Goal: Information Seeking & Learning: Learn about a topic

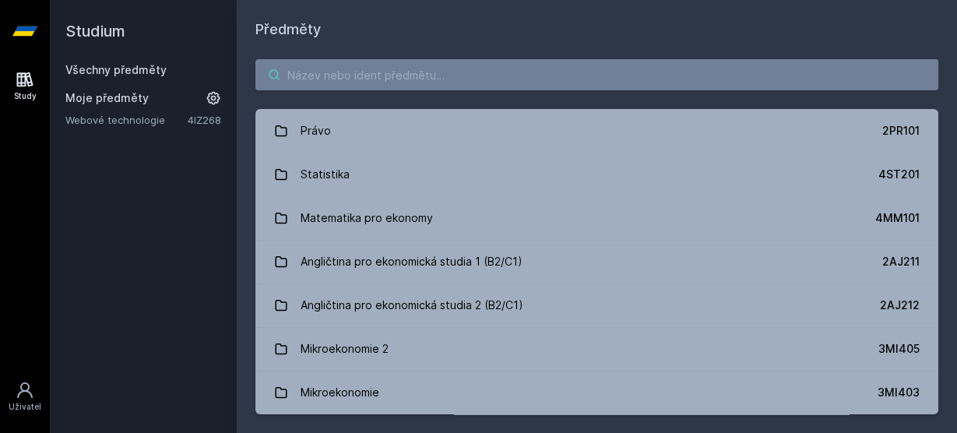
click at [322, 75] on input "search" at bounding box center [596, 74] width 683 height 31
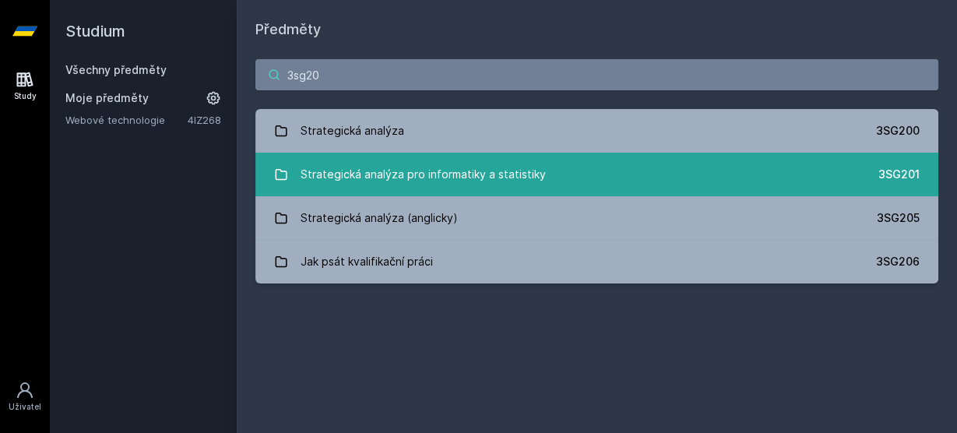
type input "3sg20"
click at [445, 190] on link "Strategická analýza pro informatiky a statistiky 3SG201" at bounding box center [596, 175] width 683 height 44
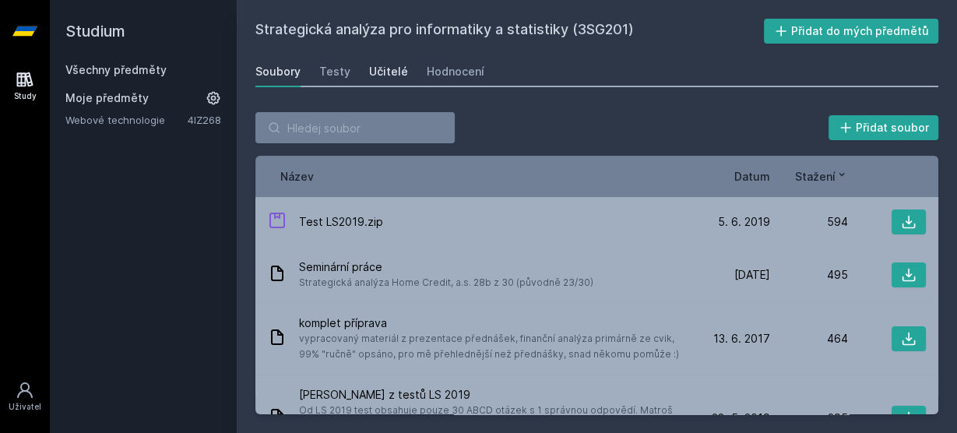
click at [378, 80] on link "Učitelé" at bounding box center [388, 71] width 39 height 31
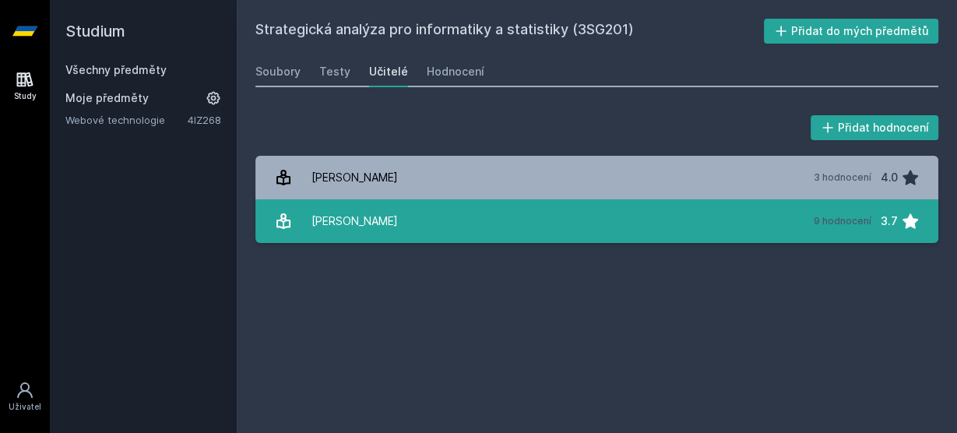
click at [371, 225] on div "[PERSON_NAME]" at bounding box center [354, 220] width 86 height 31
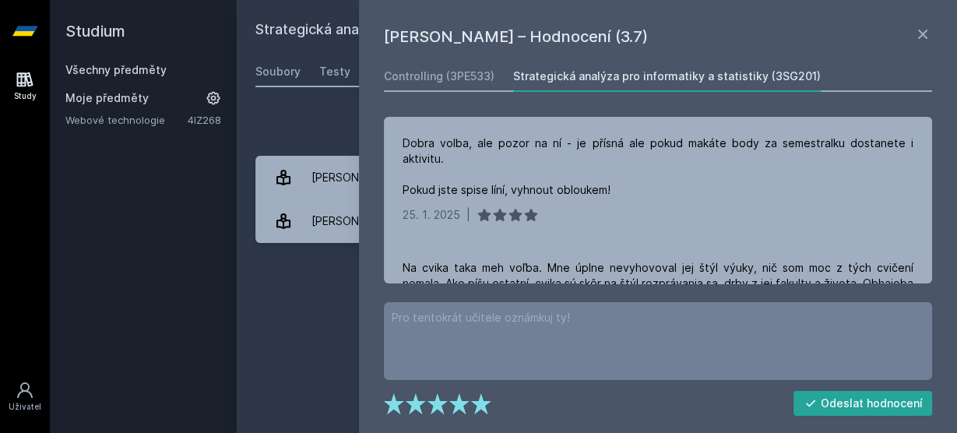
click at [315, 125] on div "Přidat hodnocení" at bounding box center [596, 127] width 683 height 31
click at [920, 37] on icon at bounding box center [922, 34] width 9 height 9
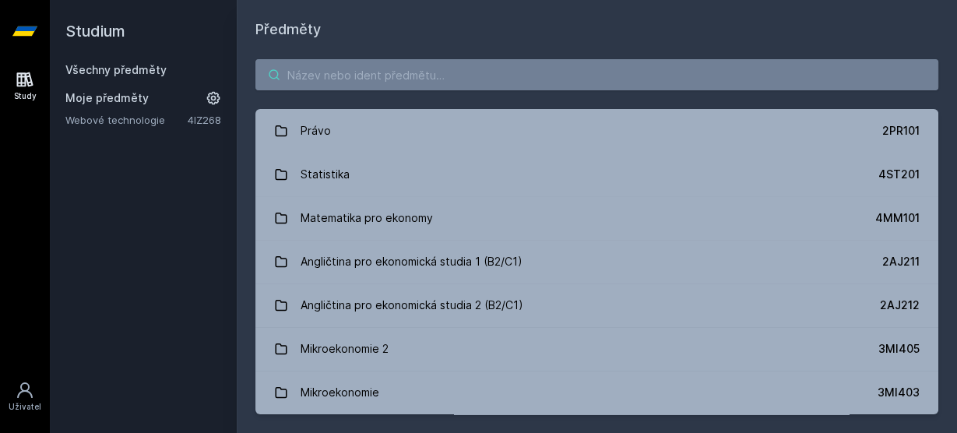
click at [342, 68] on input "search" at bounding box center [596, 74] width 683 height 31
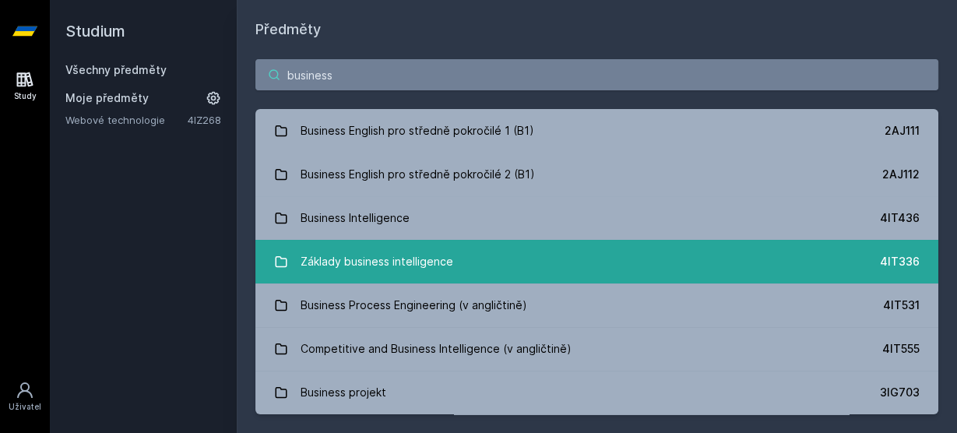
type input "business"
click at [344, 268] on div "Základy business intelligence" at bounding box center [376, 261] width 153 height 31
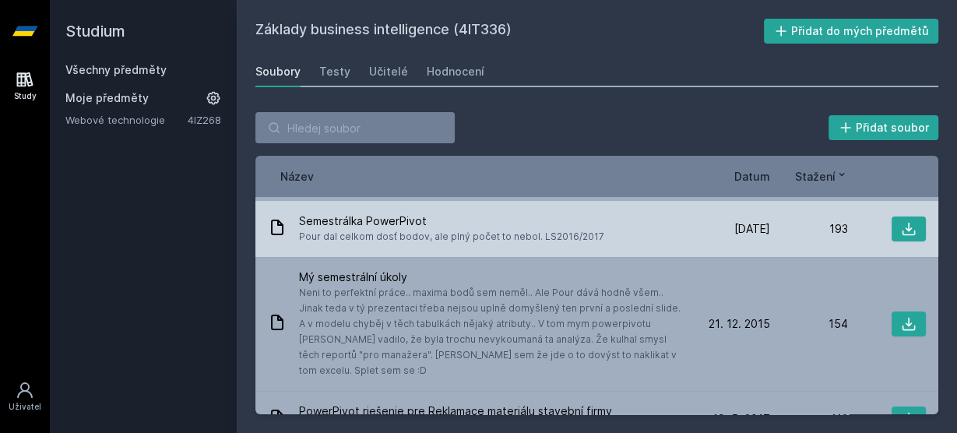
scroll to position [164, 0]
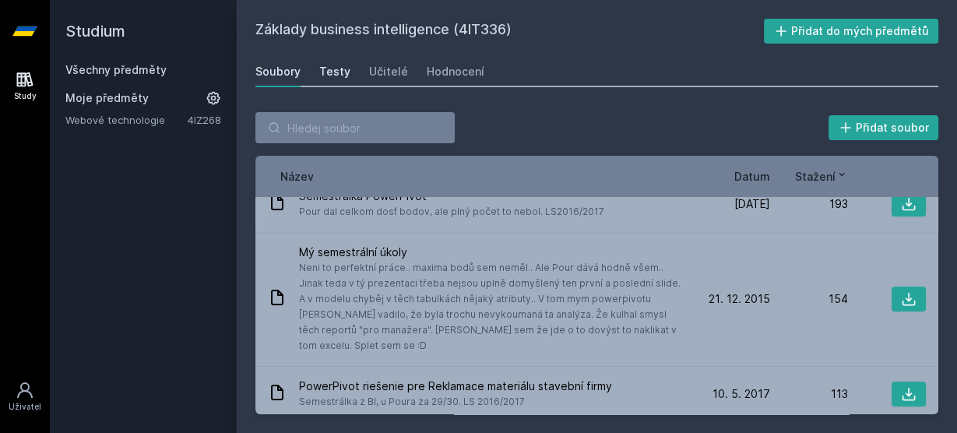
click at [335, 65] on div "Testy" at bounding box center [334, 72] width 31 height 16
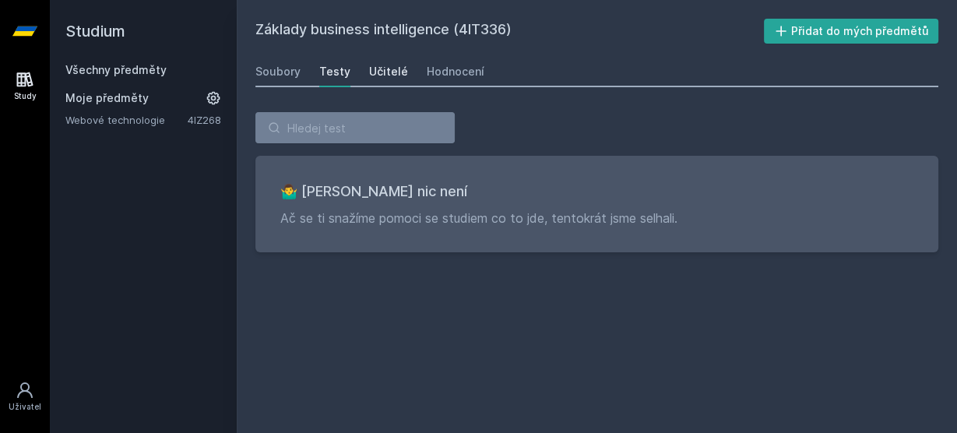
click at [381, 72] on div "Učitelé" at bounding box center [388, 72] width 39 height 16
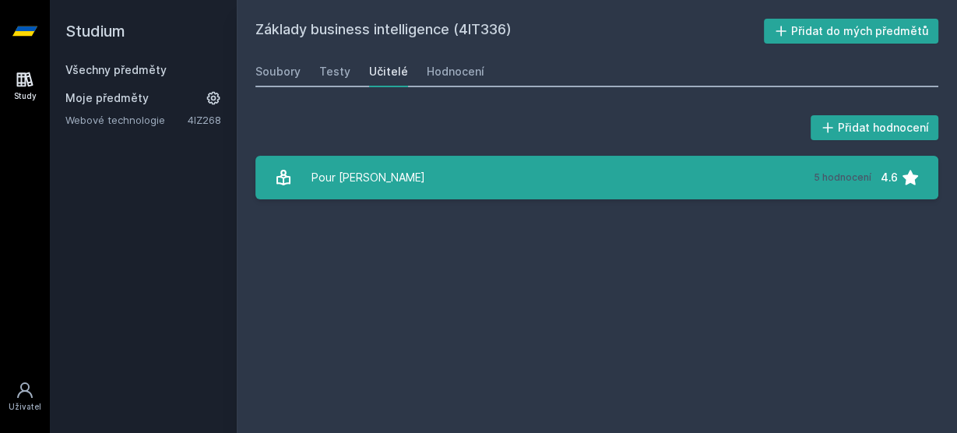
click at [546, 177] on link "Pour [PERSON_NAME][DATE] hodnocení 4.6" at bounding box center [596, 178] width 683 height 44
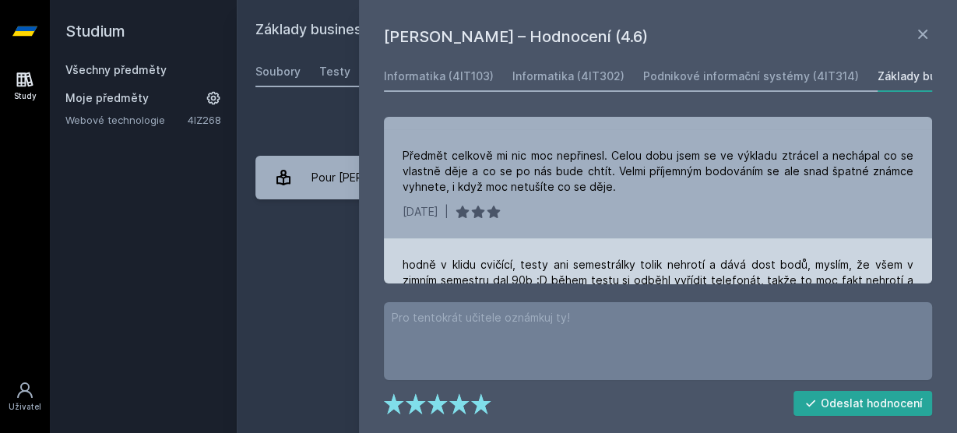
scroll to position [142, 0]
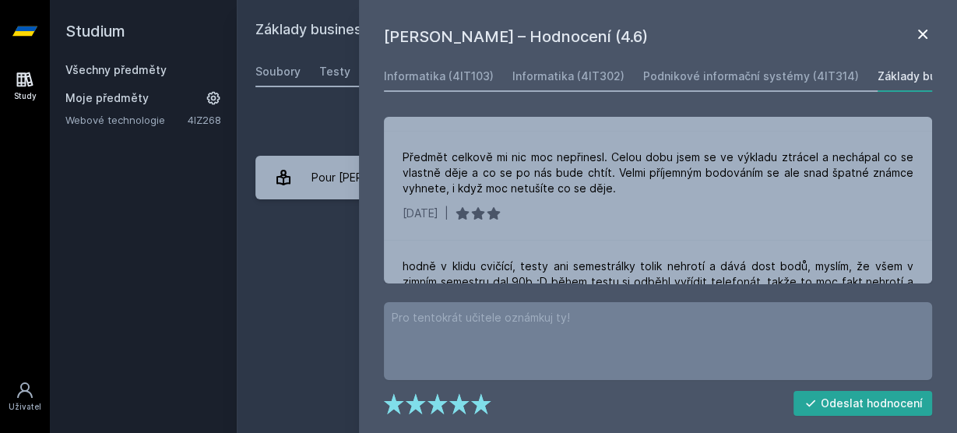
click at [929, 32] on icon at bounding box center [922, 34] width 19 height 19
